Goal: Information Seeking & Learning: Learn about a topic

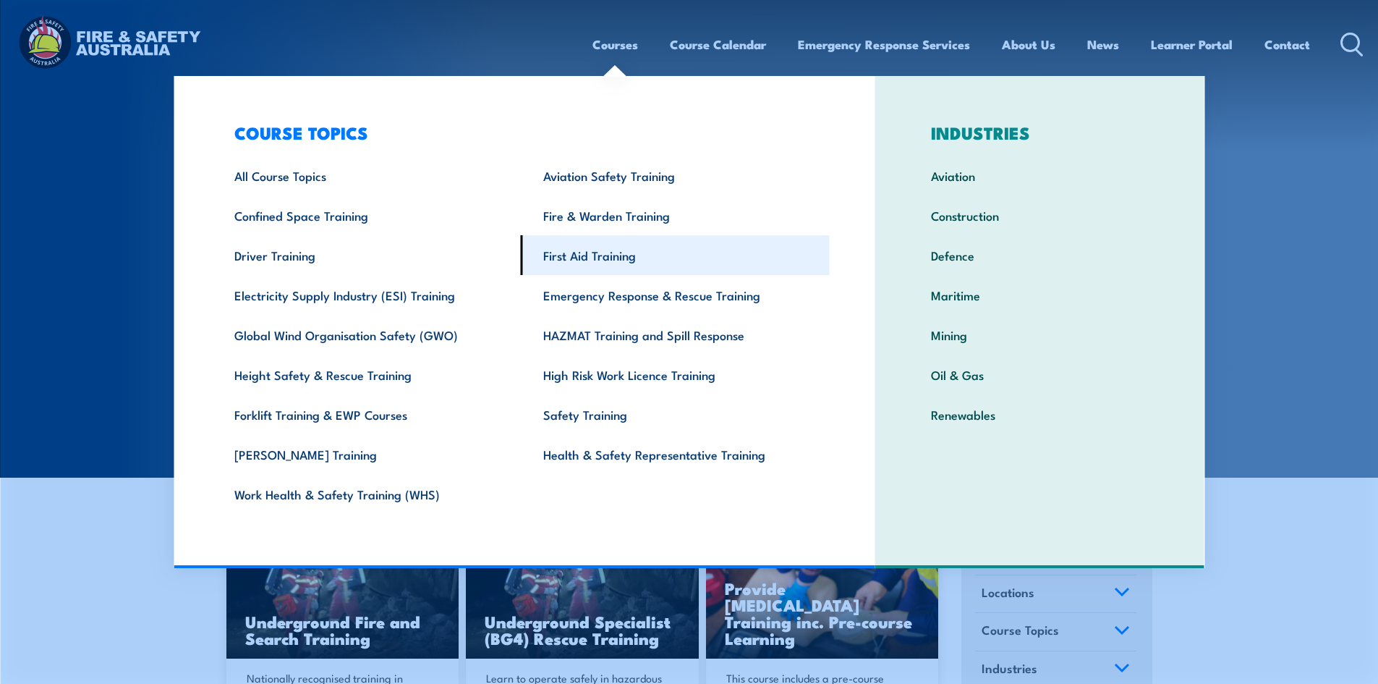
click at [545, 255] on link "First Aid Training" at bounding box center [675, 255] width 309 height 40
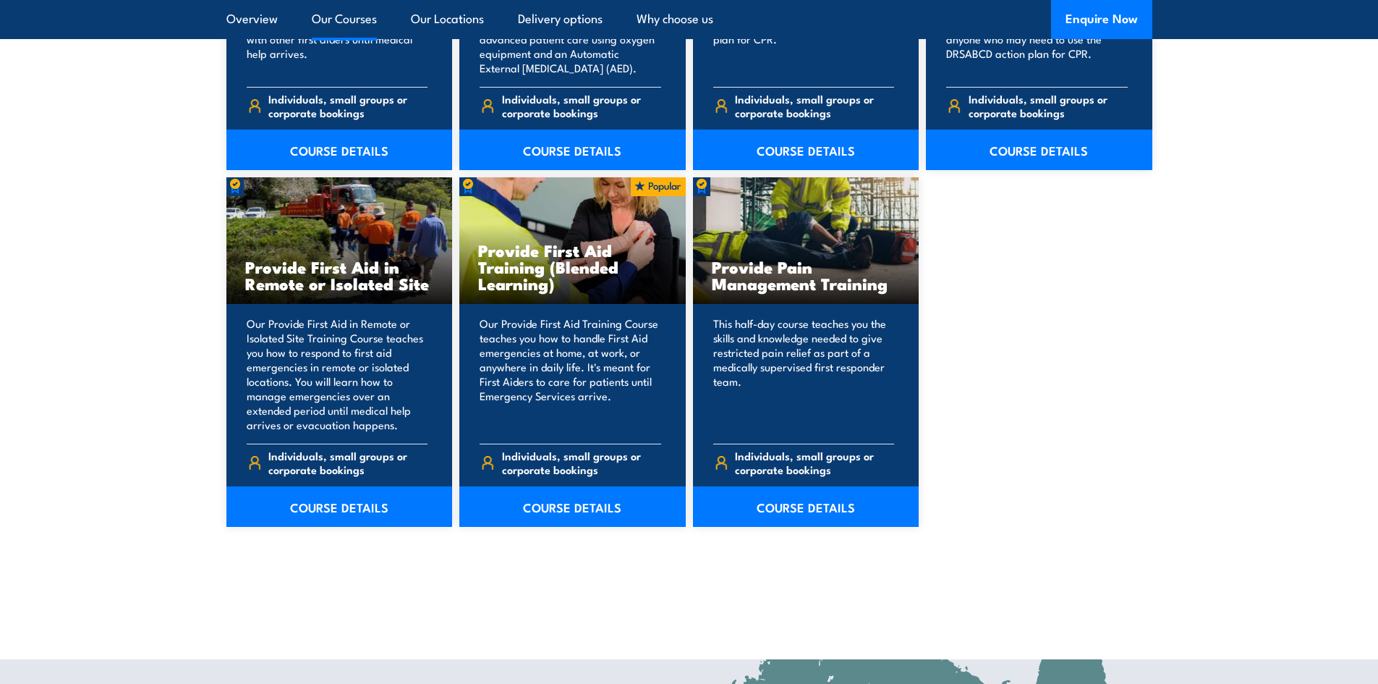
scroll to position [2098, 0]
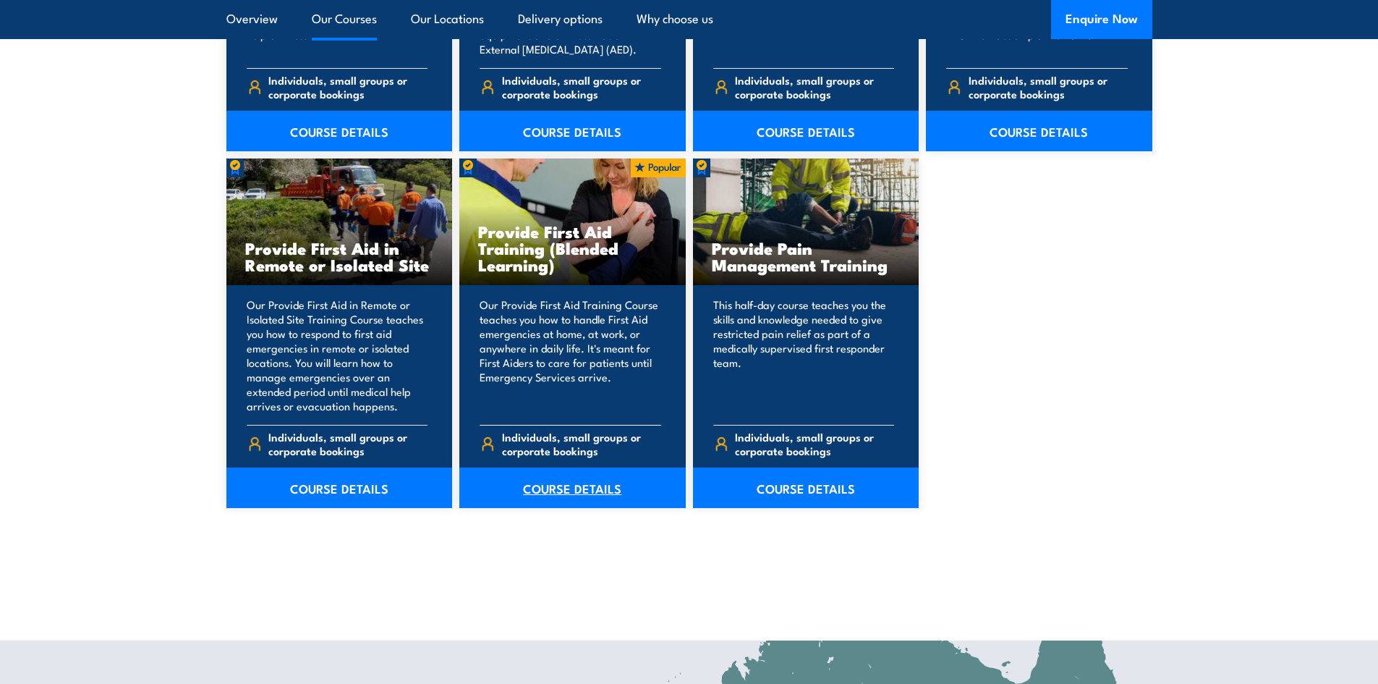
click at [564, 480] on link "COURSE DETAILS" at bounding box center [572, 487] width 226 height 41
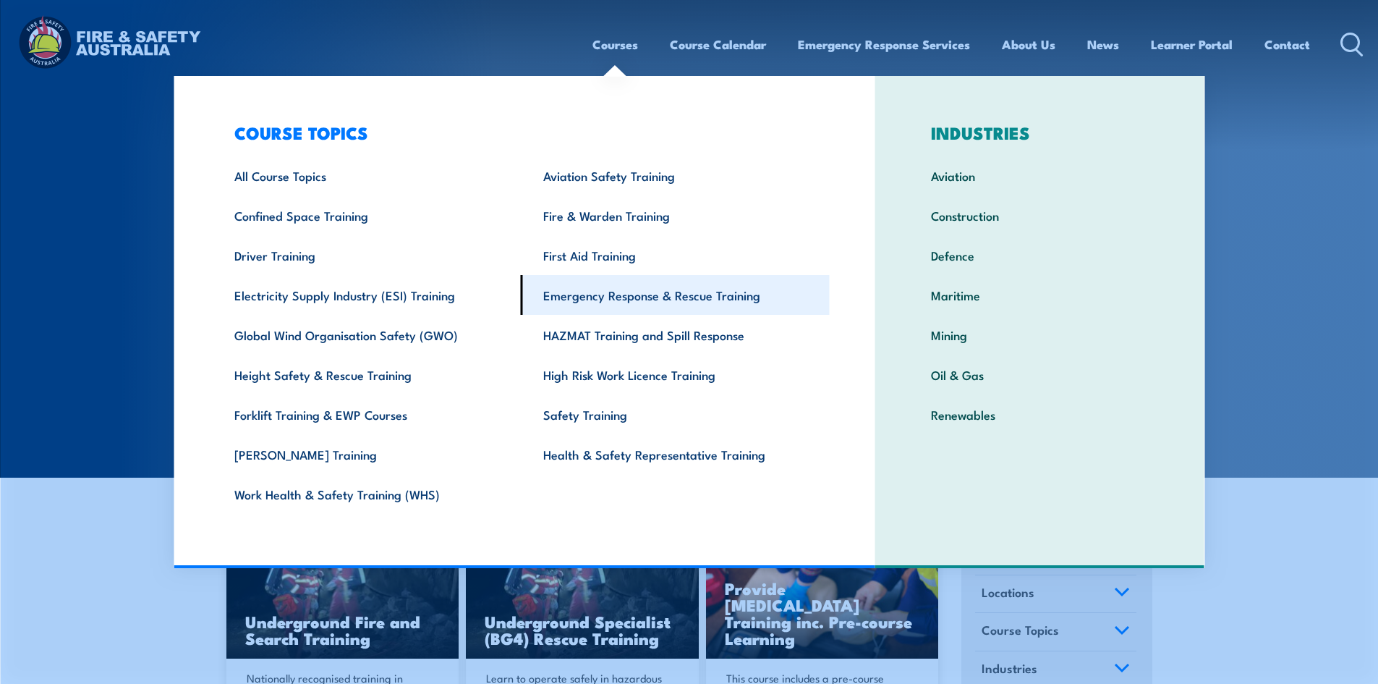
click at [600, 289] on link "Emergency Response & Rescue Training" at bounding box center [675, 295] width 309 height 40
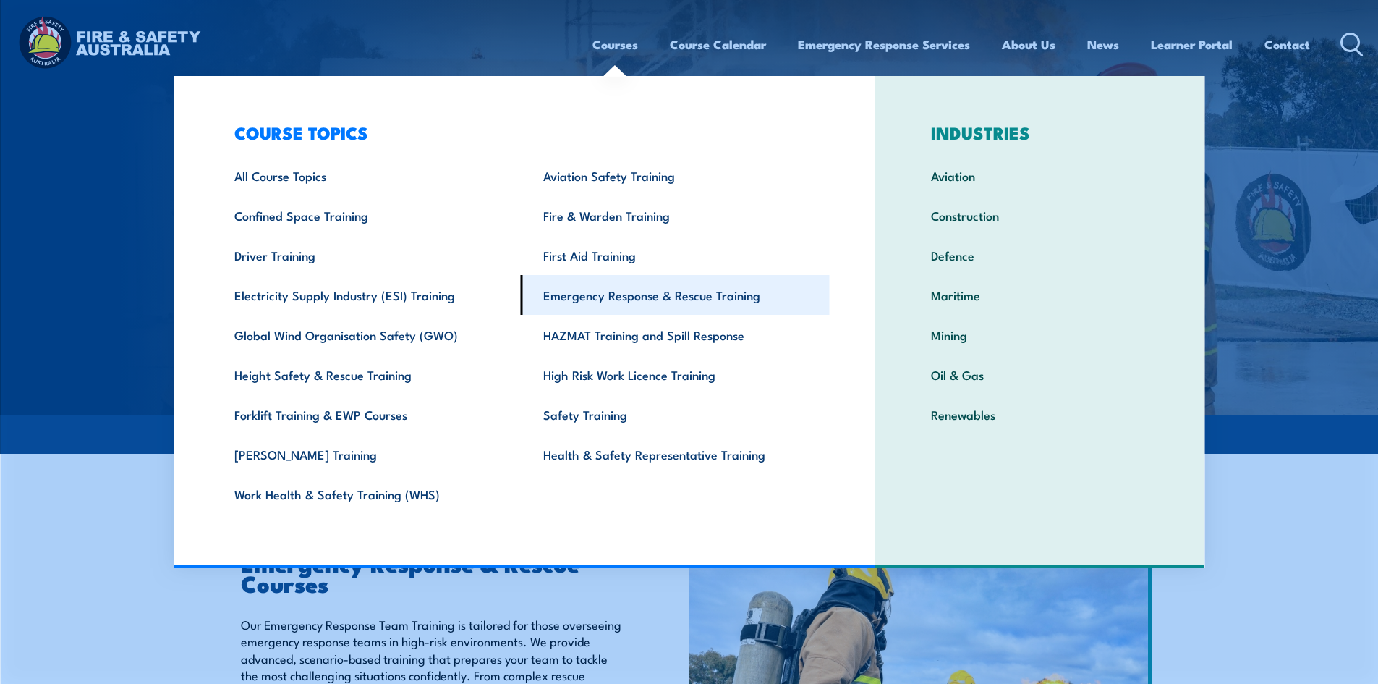
click at [569, 302] on link "Emergency Response & Rescue Training" at bounding box center [675, 295] width 309 height 40
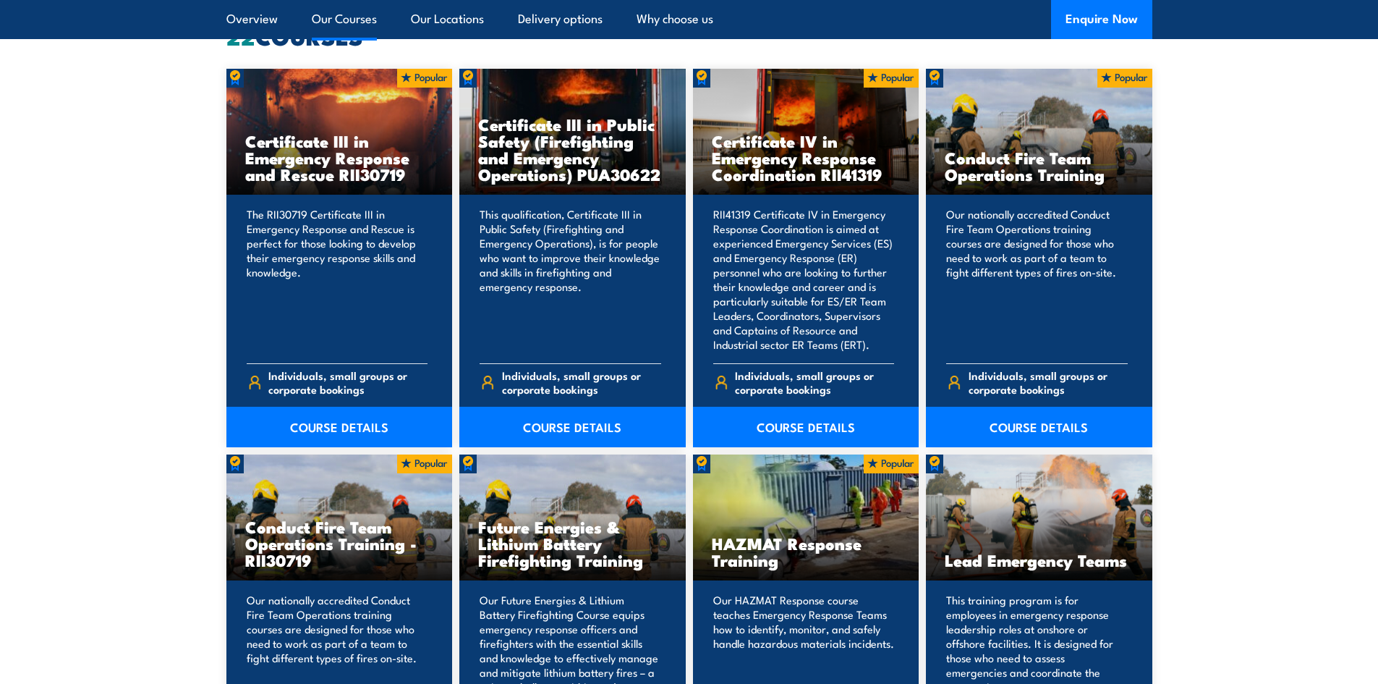
scroll to position [1157, 0]
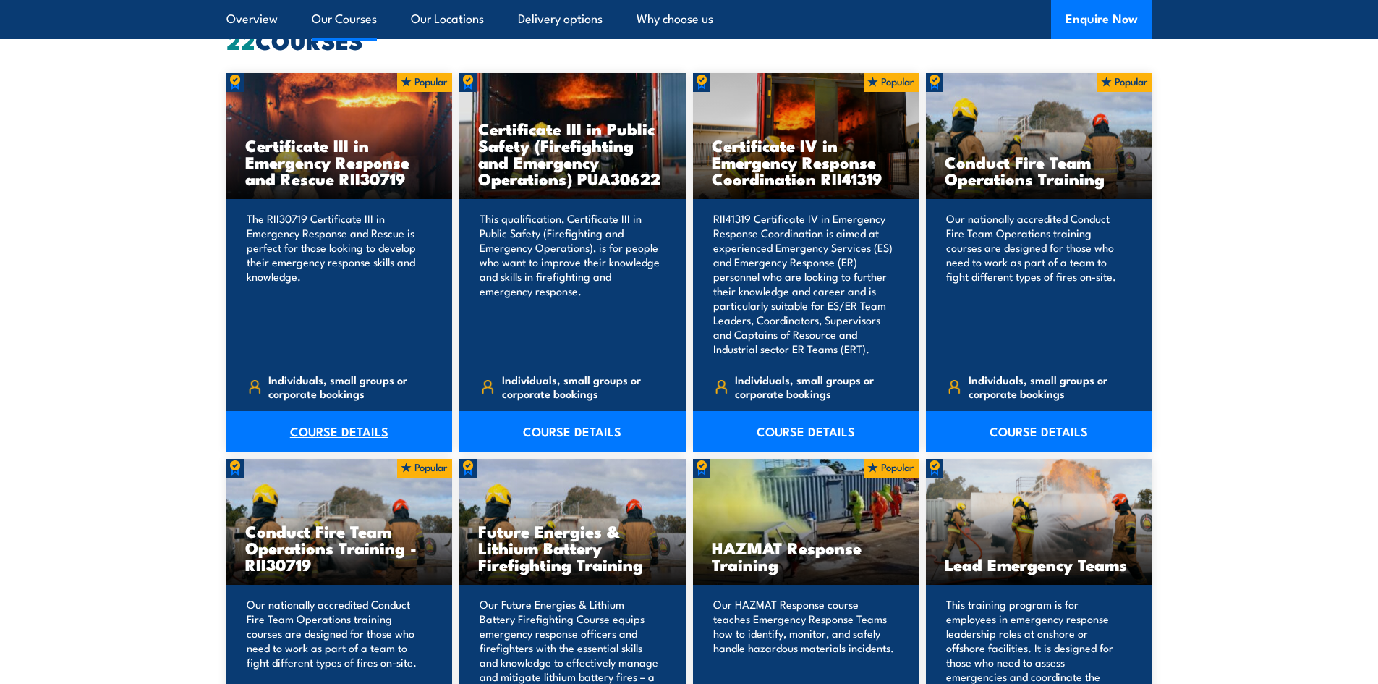
click at [336, 433] on link "COURSE DETAILS" at bounding box center [339, 431] width 226 height 41
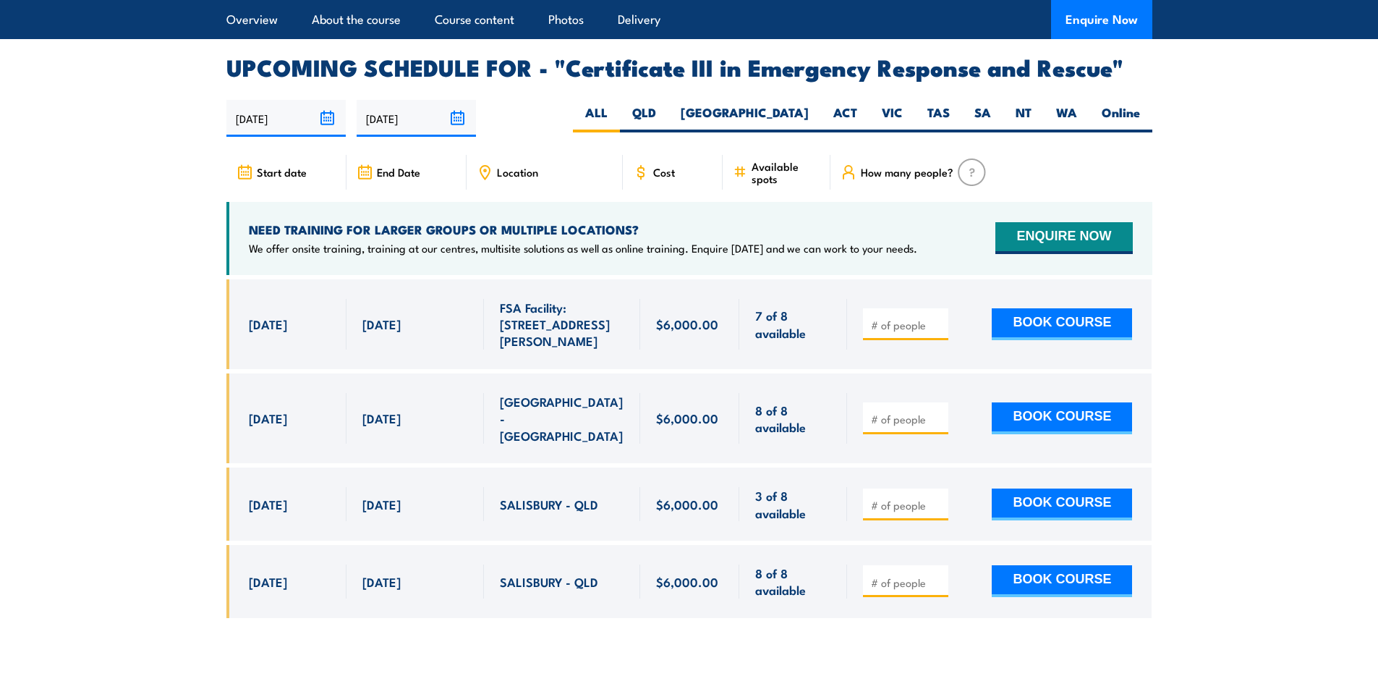
scroll to position [3472, 0]
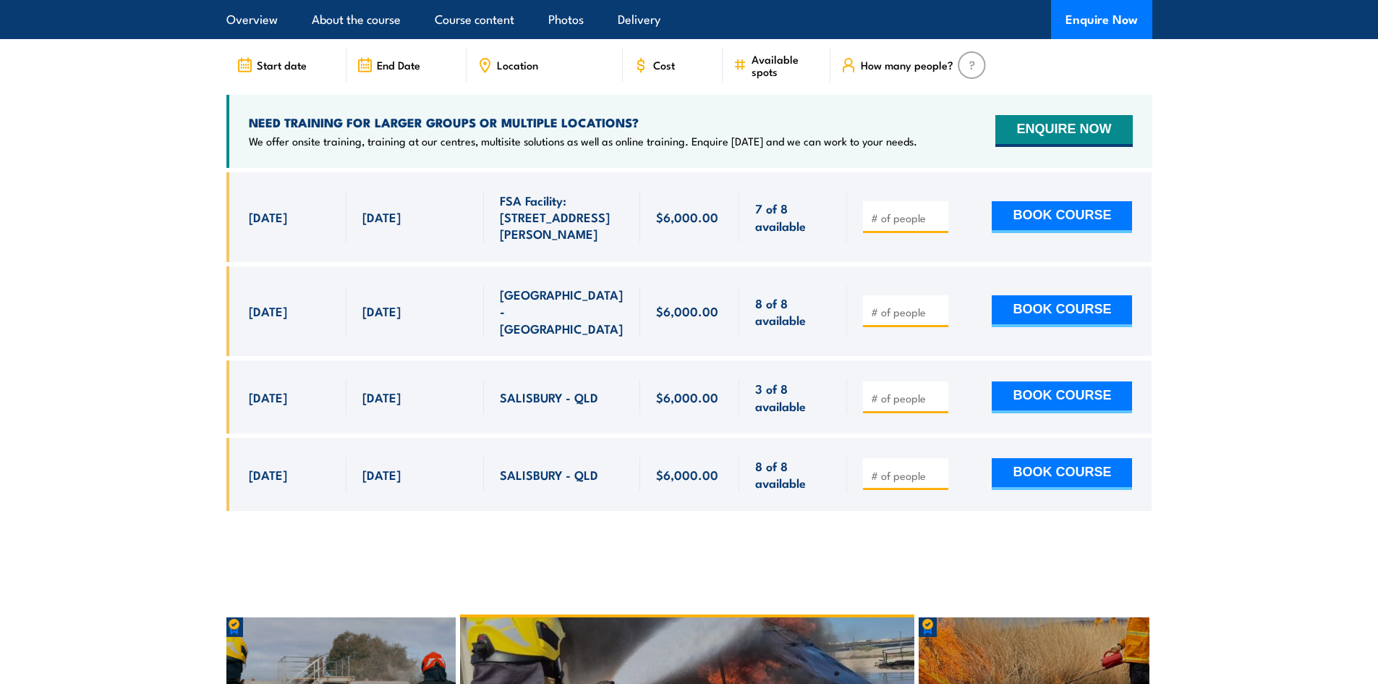
click at [191, 245] on section "UPCOMING SCHEDULE FOR - "Certificate III in Emergency Response and Rescue" [DAT…" at bounding box center [689, 240] width 1378 height 583
click at [191, 242] on section "UPCOMING SCHEDULE FOR - "Certificate III in Emergency Response and Rescue" [DAT…" at bounding box center [689, 240] width 1378 height 583
click at [206, 218] on section "UPCOMING SCHEDULE FOR - "Certificate III in Emergency Response and Rescue" [DAT…" at bounding box center [689, 240] width 1378 height 583
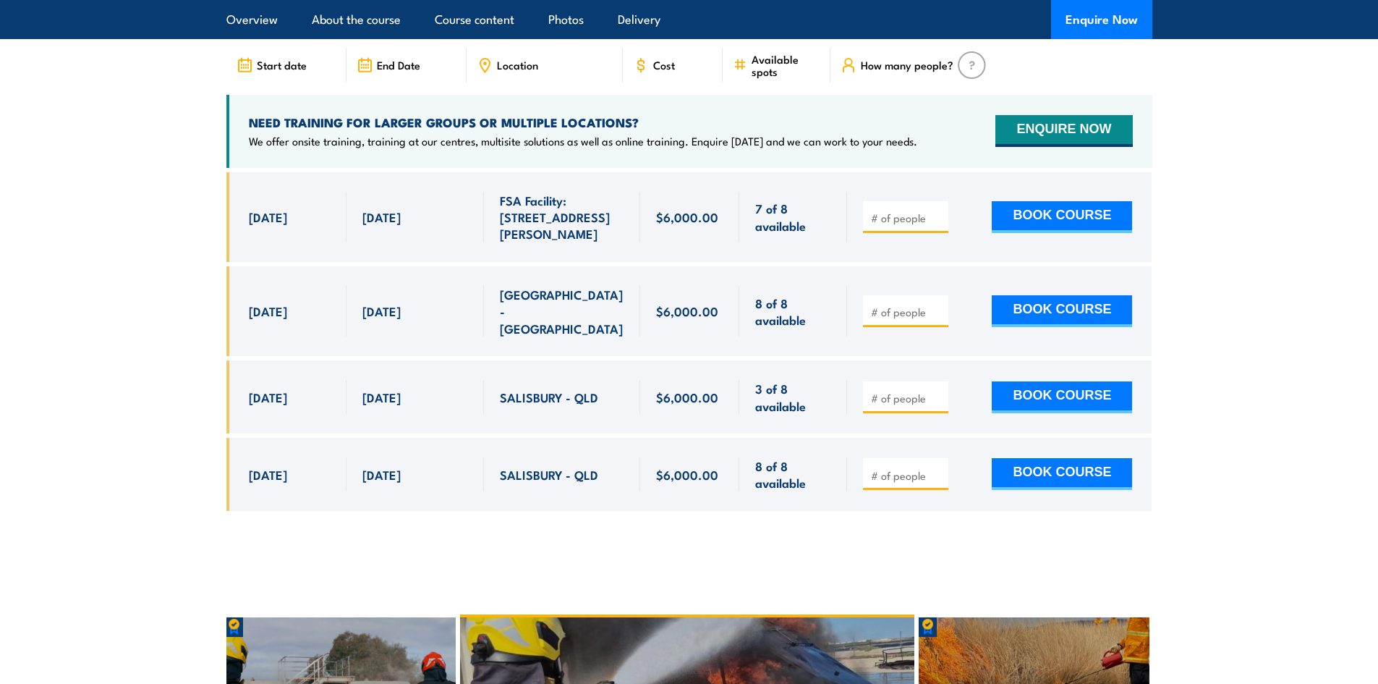
click at [206, 218] on section "UPCOMING SCHEDULE FOR - "Certificate III in Emergency Response and Rescue" [DAT…" at bounding box center [689, 240] width 1378 height 583
click at [205, 195] on section "UPCOMING SCHEDULE FOR - "Certificate III in Emergency Response and Rescue" [DAT…" at bounding box center [689, 240] width 1378 height 583
